Goal: Find specific page/section: Find specific page/section

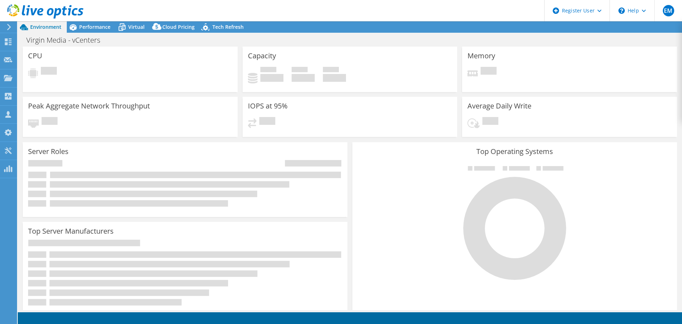
select select "EULondon"
select select "EUR"
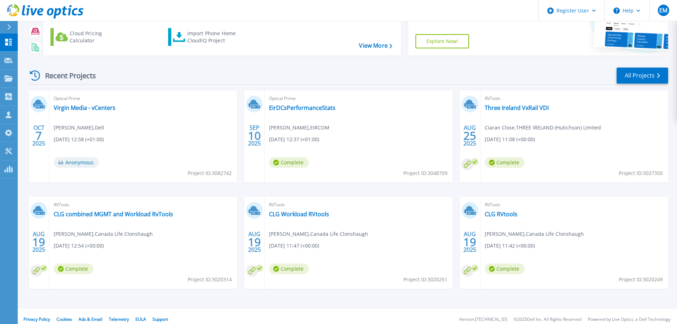
scroll to position [70, 0]
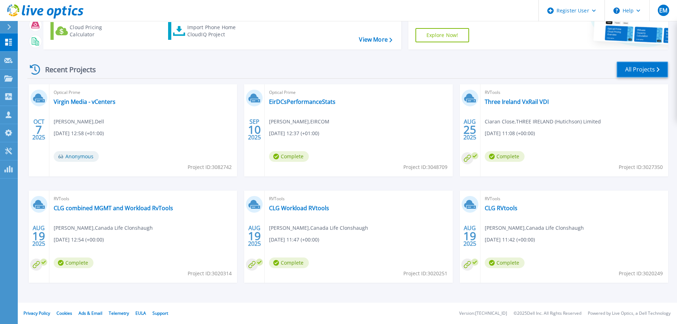
click at [660, 68] on icon at bounding box center [658, 69] width 3 height 5
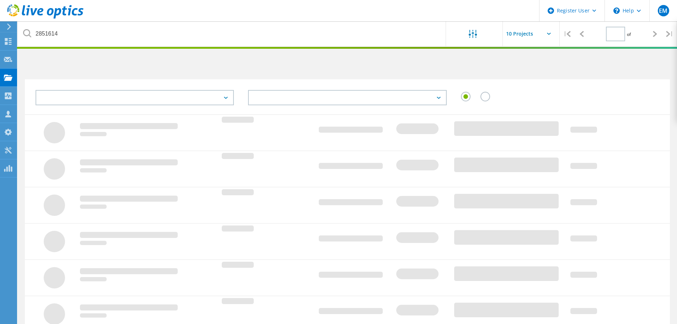
type input "1"
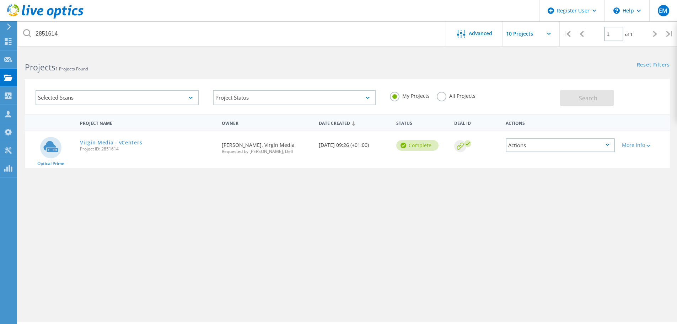
click at [111, 148] on span "Project ID: 2851614" at bounding box center [147, 149] width 135 height 4
copy span "2851614"
